Goal: Communication & Community: Ask a question

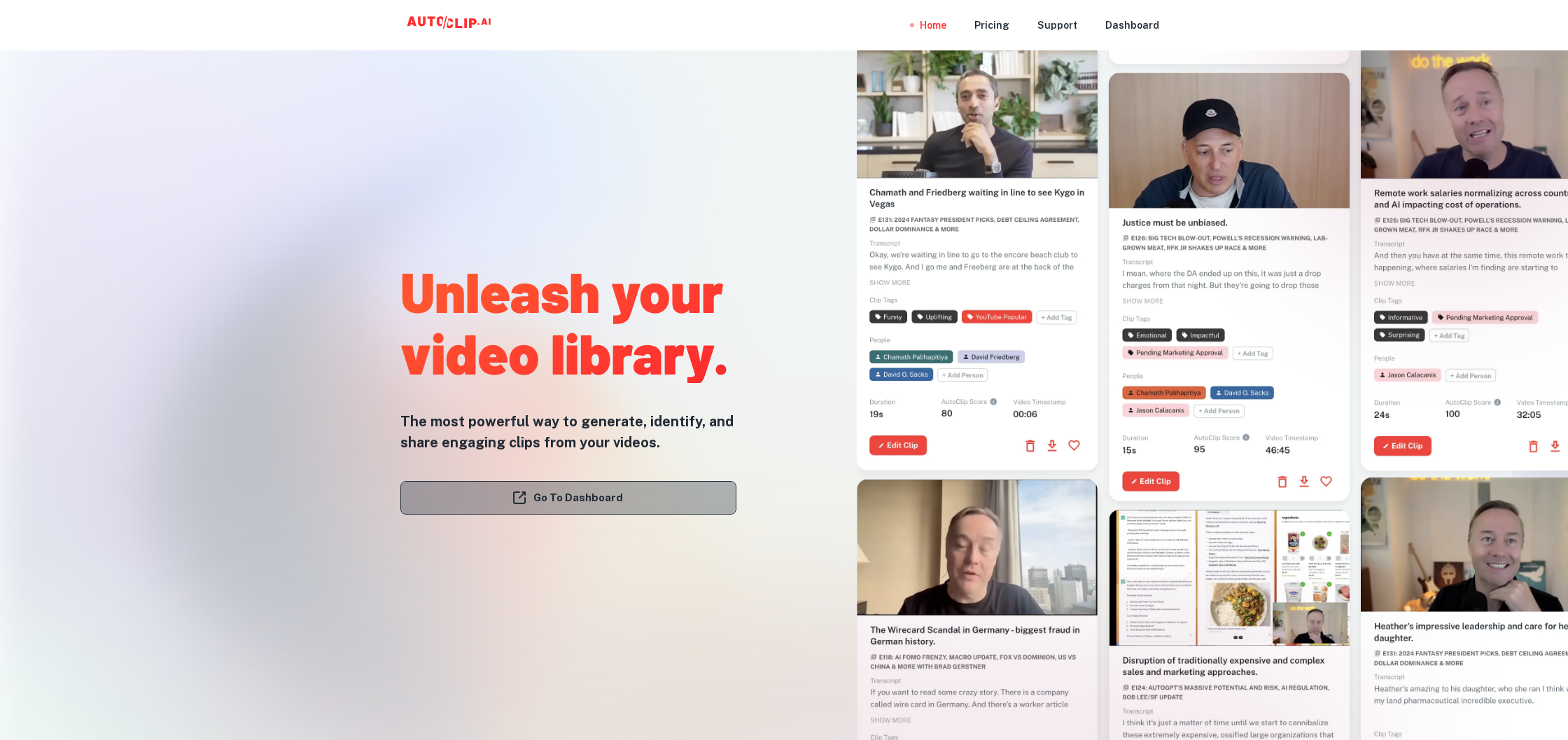
click at [654, 505] on link "Go To Dashboard" at bounding box center [569, 497] width 336 height 33
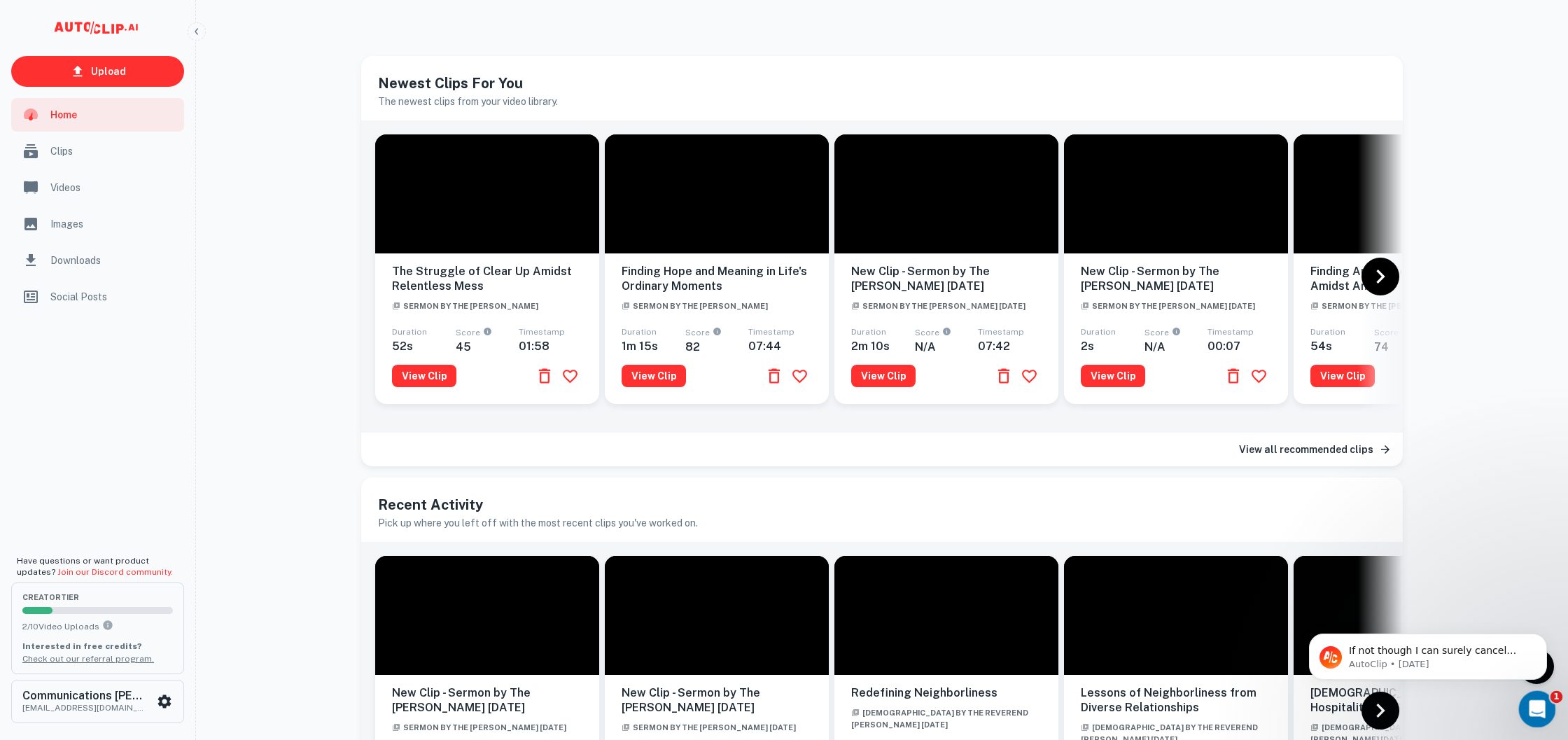
click at [1537, 715] on icon "Open Intercom Messenger" at bounding box center [1535, 707] width 23 height 23
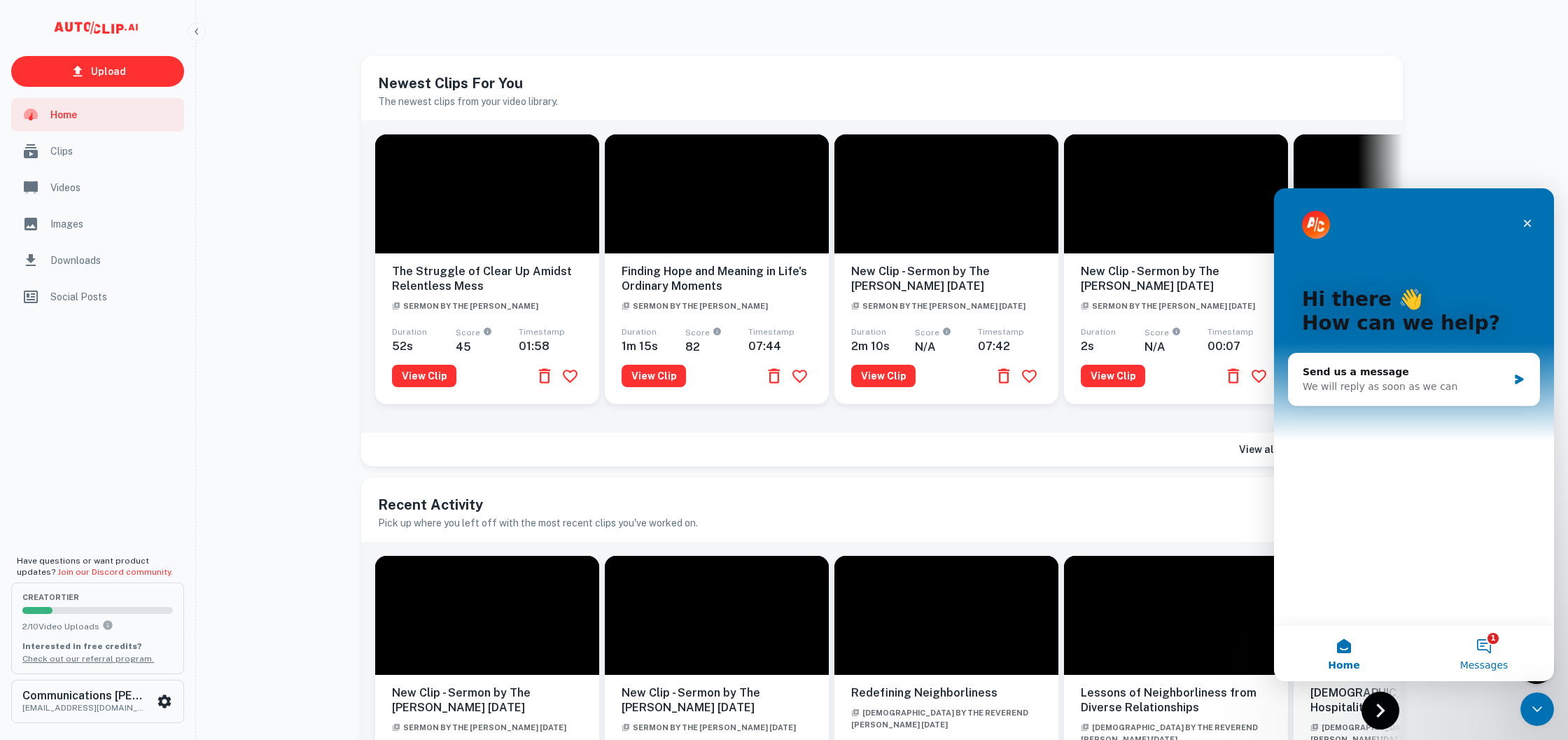
click at [1482, 660] on span "Messages" at bounding box center [1484, 665] width 48 height 10
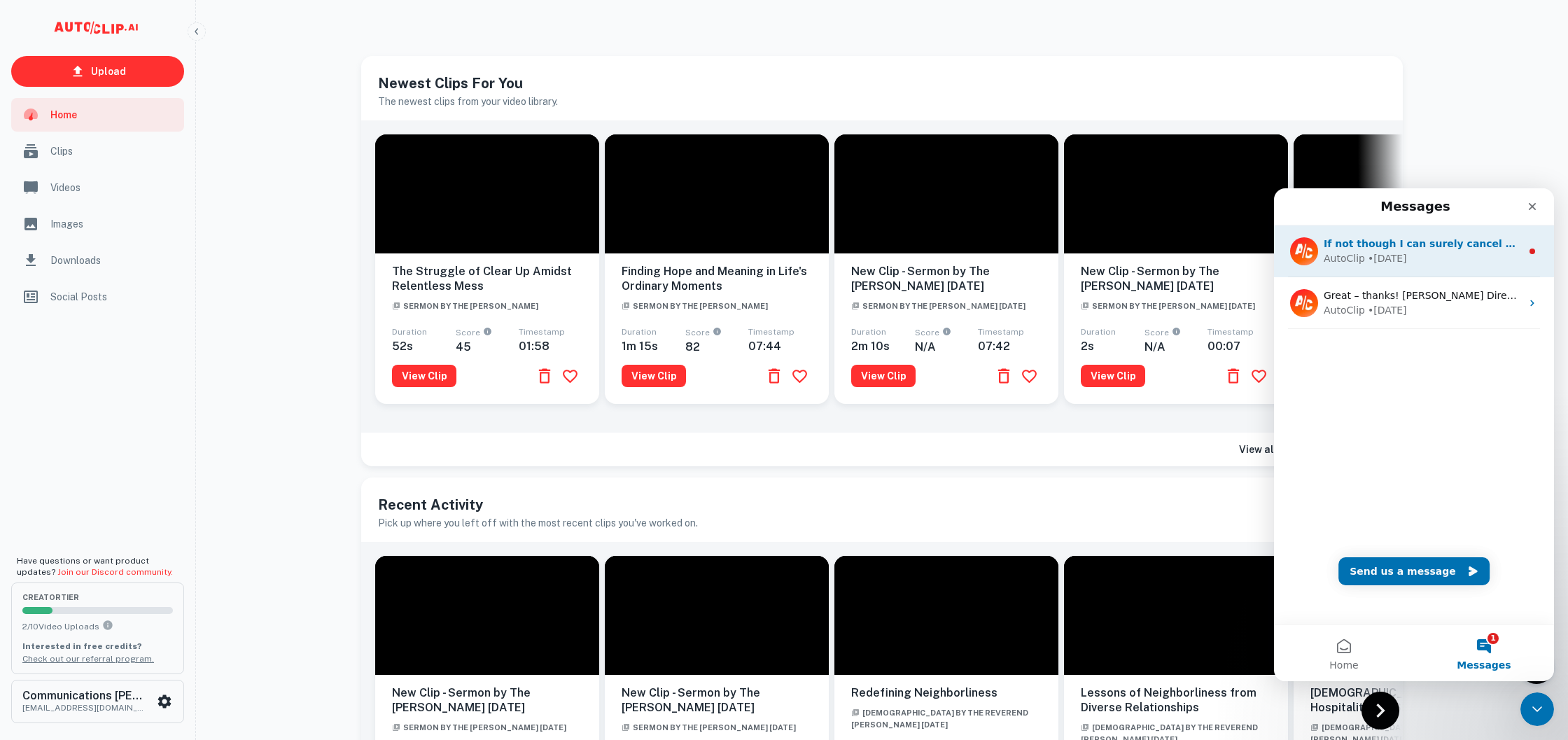
click at [1438, 252] on div "AutoClip • [DATE]" at bounding box center [1422, 259] width 197 height 15
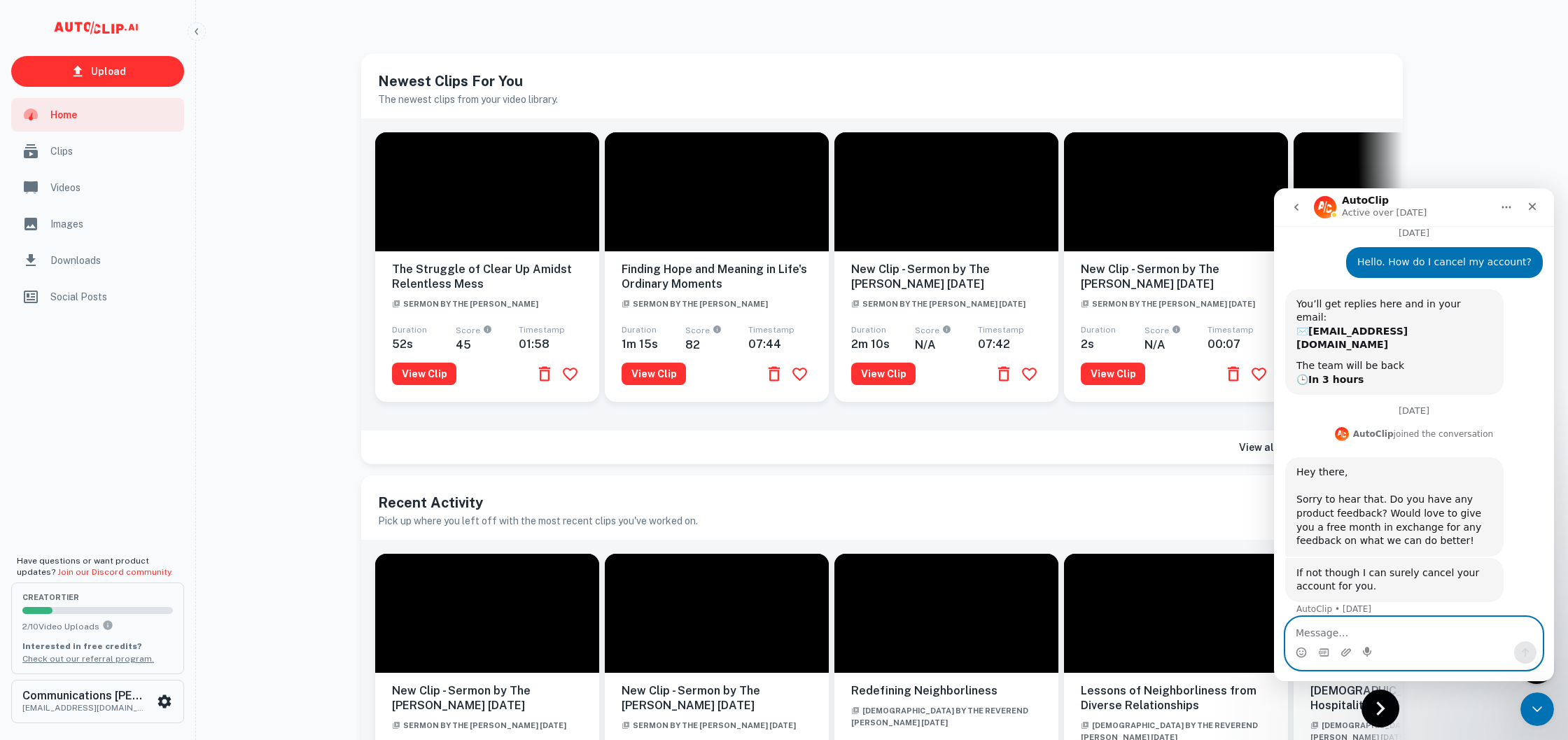
scroll to position [55, 0]
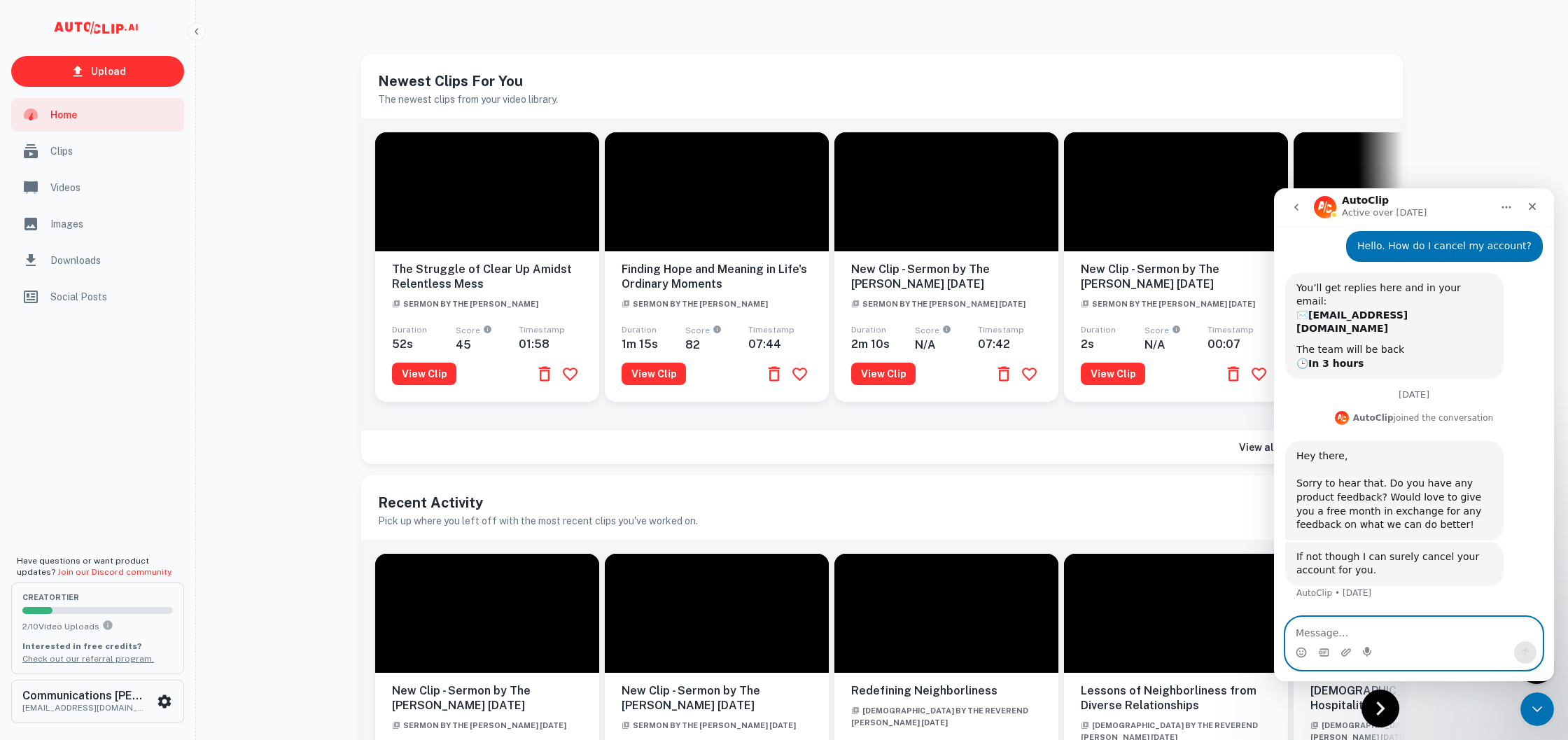
click at [1403, 633] on textarea "Message…" at bounding box center [1414, 628] width 257 height 24
click at [1311, 630] on textarea "Yes I would like to cancel my account." at bounding box center [1414, 628] width 257 height 24
type textarea "Yes, I would like to cancel my account."
click at [1526, 651] on icon "Send a message…" at bounding box center [1526, 652] width 7 height 9
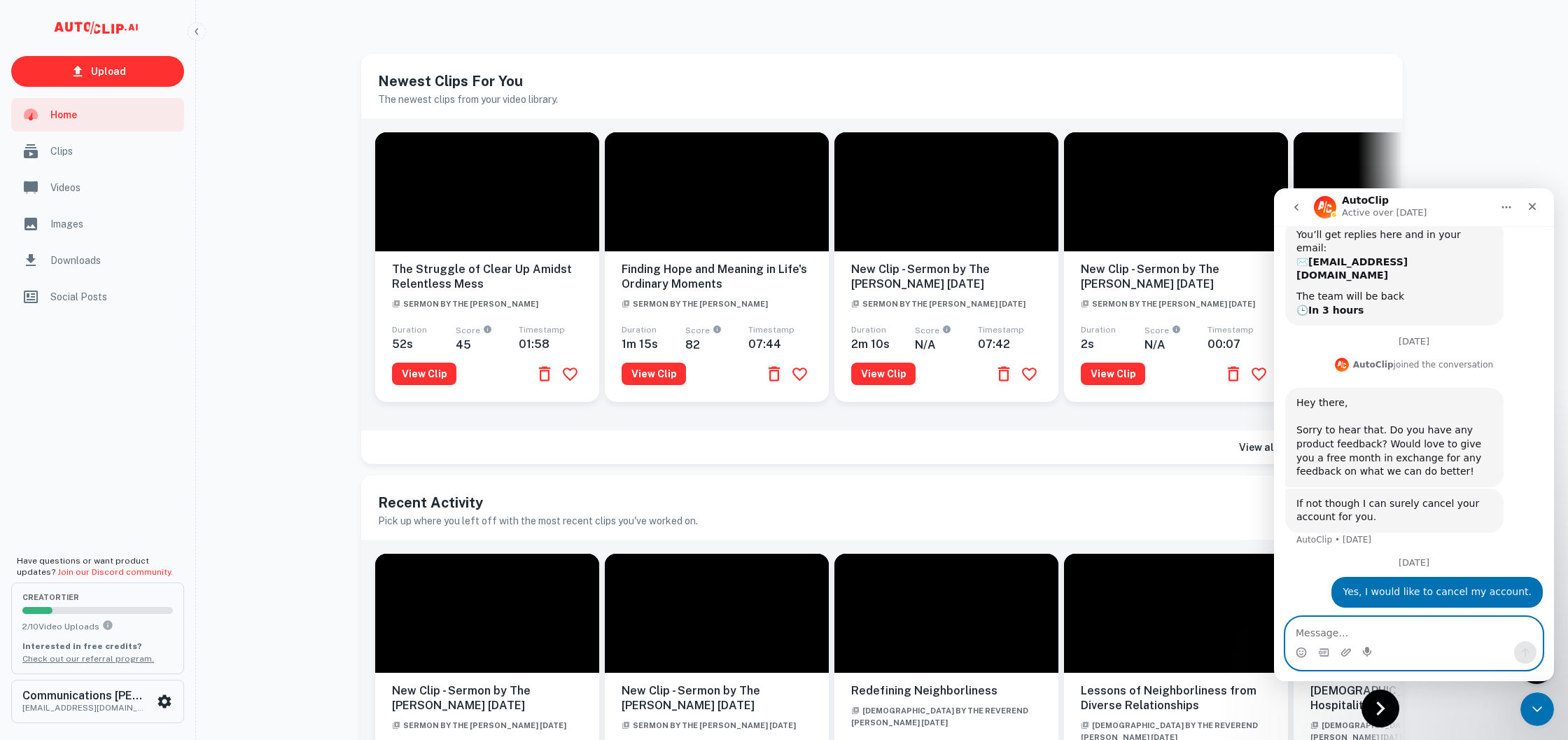
scroll to position [115, 0]
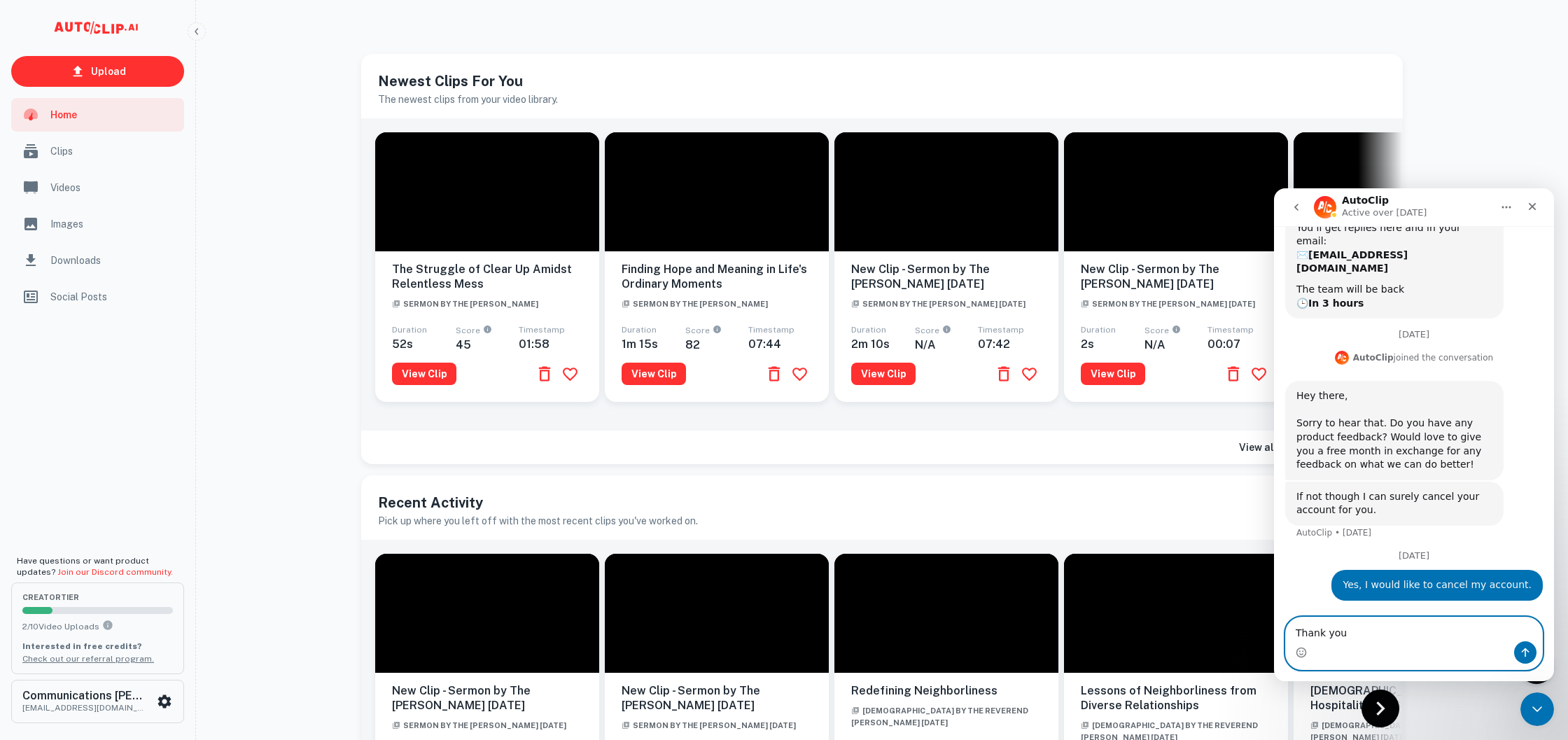
type textarea "Thank you."
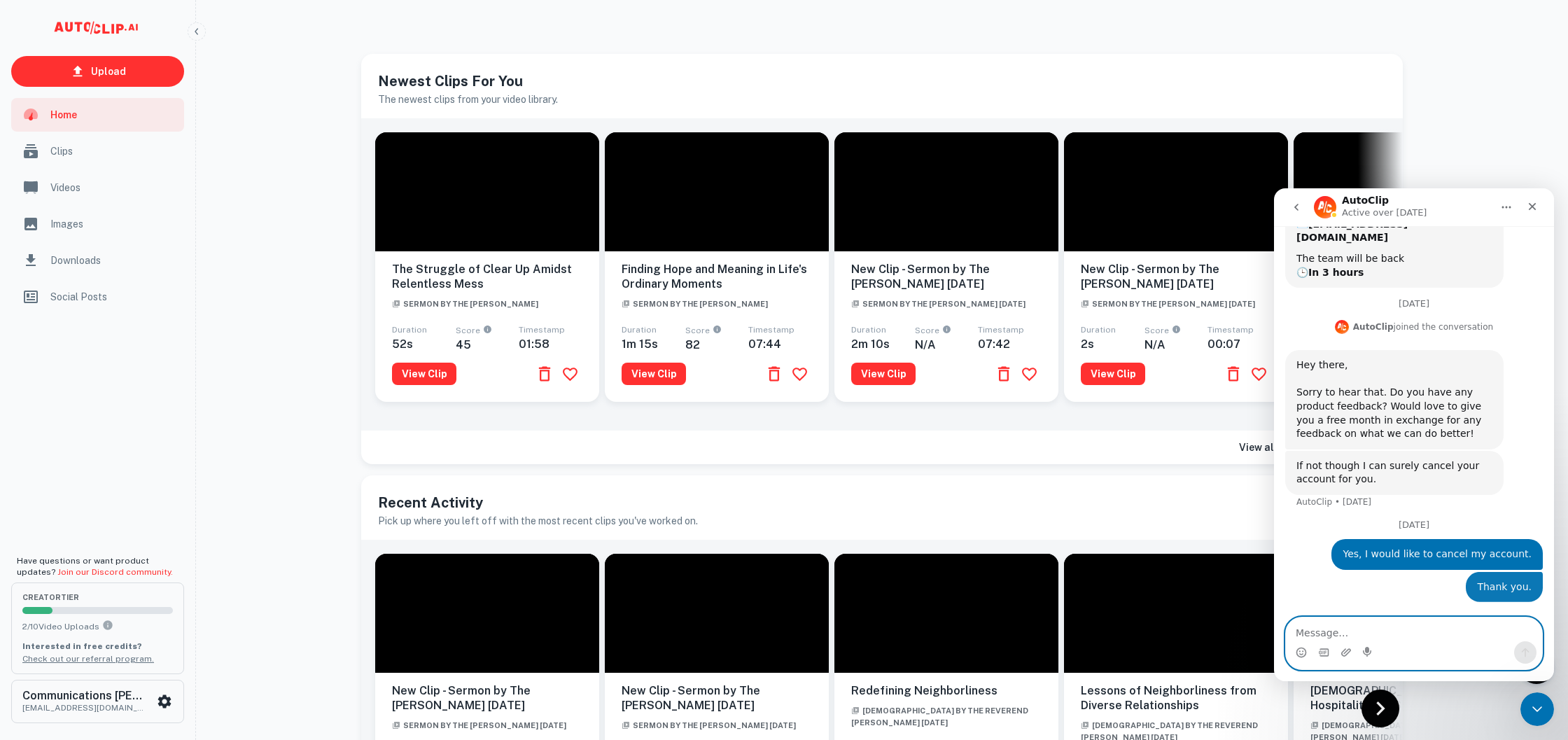
scroll to position [147, 0]
